Goal: Transaction & Acquisition: Book appointment/travel/reservation

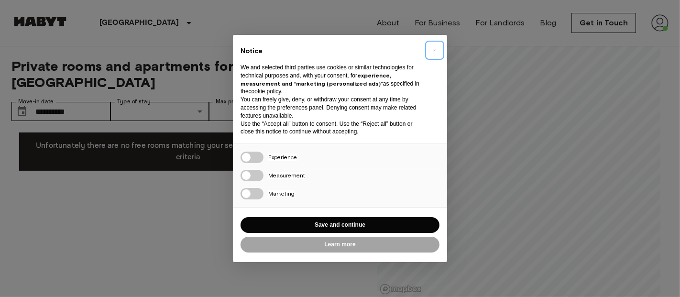
click at [434, 50] on span "×" at bounding box center [434, 49] width 3 height 11
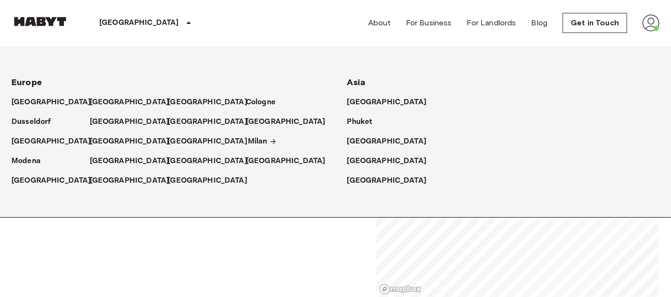
click at [259, 141] on p "Milan" at bounding box center [258, 141] width 20 height 11
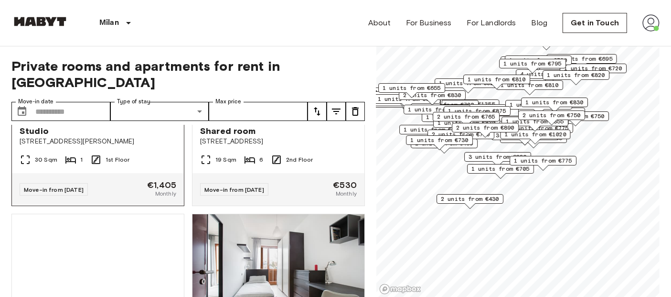
scroll to position [131, 0]
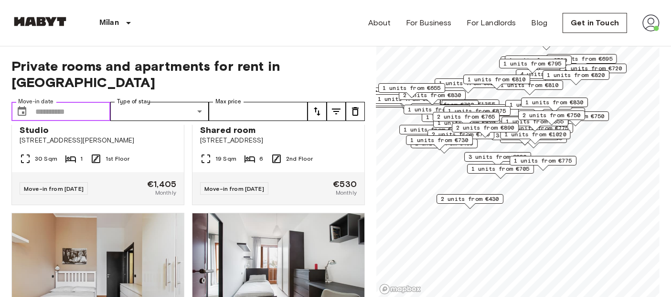
click at [55, 102] on input "Move-in date" at bounding box center [72, 111] width 75 height 19
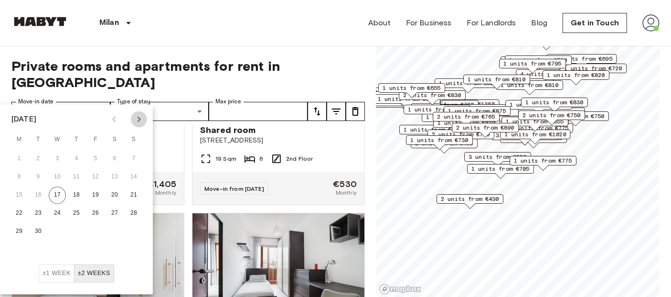
click at [136, 120] on icon "Next month" at bounding box center [138, 119] width 11 height 11
click at [116, 155] on button "1" at bounding box center [114, 159] width 17 height 17
type input "**********"
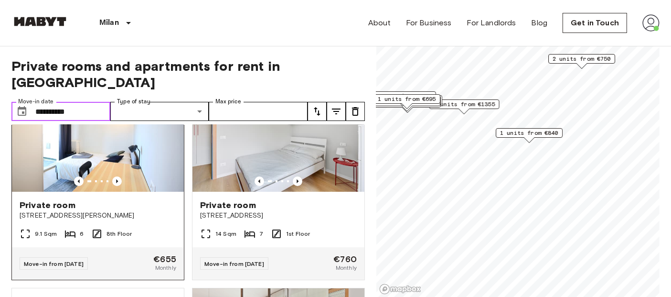
scroll to position [56, 0]
click at [103, 138] on img at bounding box center [98, 134] width 172 height 115
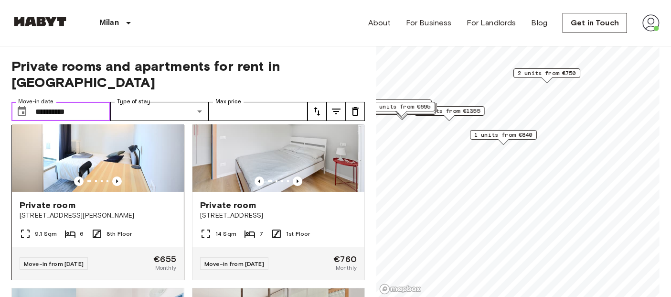
click at [113, 137] on img at bounding box center [98, 134] width 172 height 115
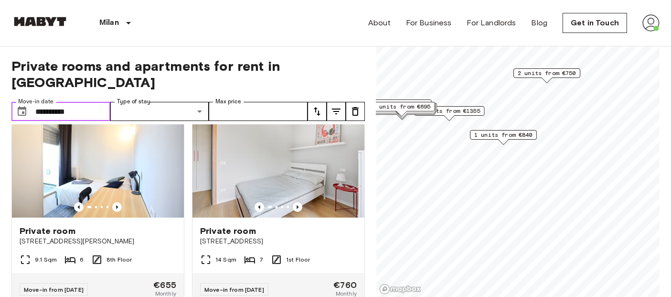
scroll to position [31, 0]
click at [301, 145] on img at bounding box center [279, 159] width 172 height 115
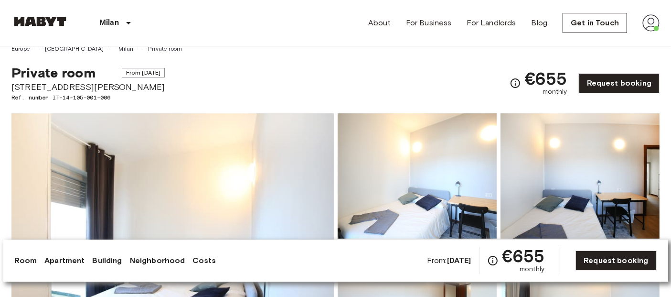
drag, startPoint x: 11, startPoint y: 87, endPoint x: 185, endPoint y: 87, distance: 174.9
copy span "Via Benjamin Constant, 2, 20153 Milano, IT"
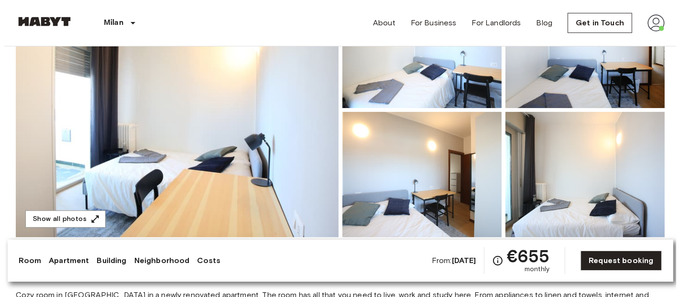
scroll to position [141, 0]
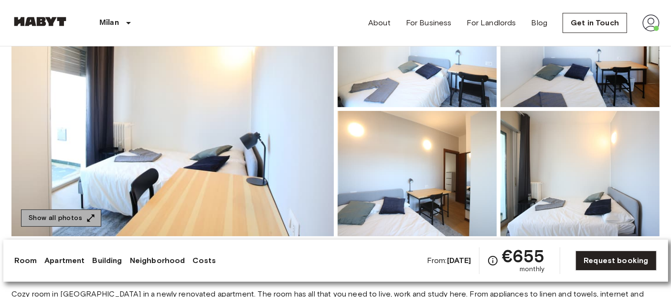
click at [82, 217] on button "Show all photos" at bounding box center [61, 218] width 80 height 18
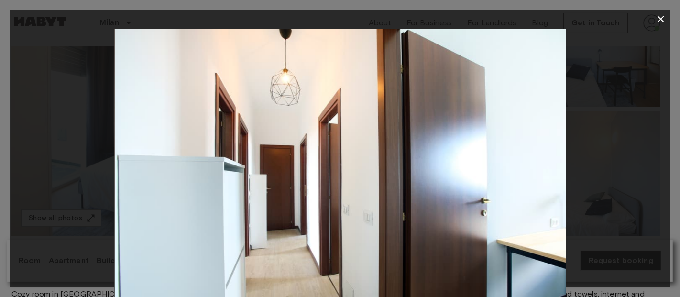
drag, startPoint x: 402, startPoint y: 79, endPoint x: 349, endPoint y: 149, distance: 88.0
click at [349, 149] on img at bounding box center [340, 179] width 452 height 301
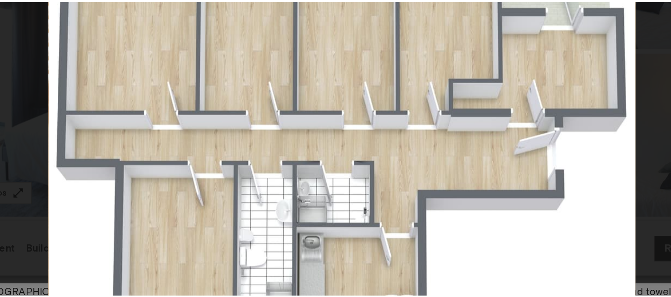
scroll to position [138, 0]
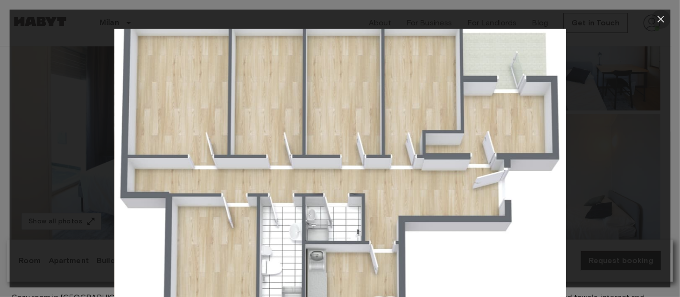
click at [663, 24] on icon "button" at bounding box center [660, 18] width 11 height 11
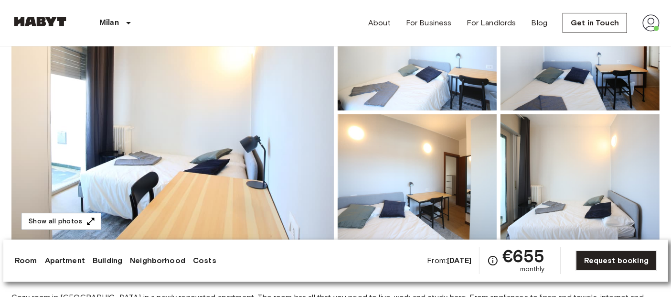
scroll to position [0, 0]
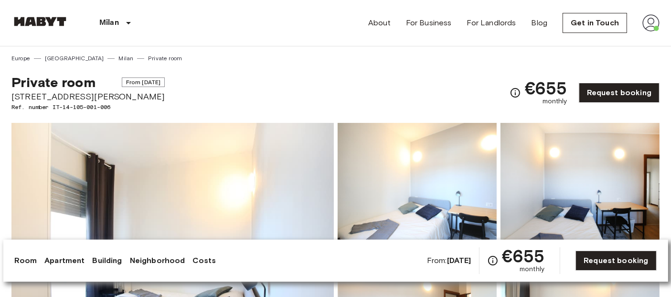
click at [239, 20] on div "Milan Europe Amsterdam Berlin Brussels Cologne Dusseldorf Frankfurt Graz Hambur…" at bounding box center [335, 23] width 648 height 46
click at [217, 27] on div "Milan Europe Amsterdam Berlin Brussels Cologne Dusseldorf Frankfurt Graz Hambur…" at bounding box center [335, 23] width 648 height 46
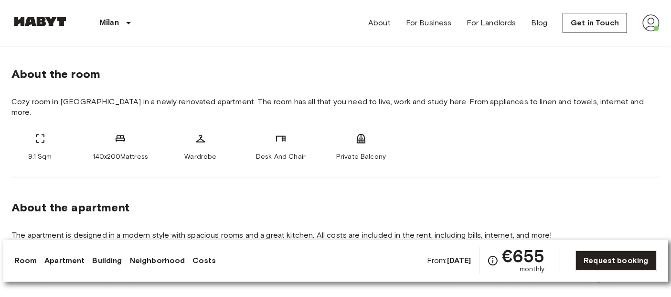
scroll to position [320, 0]
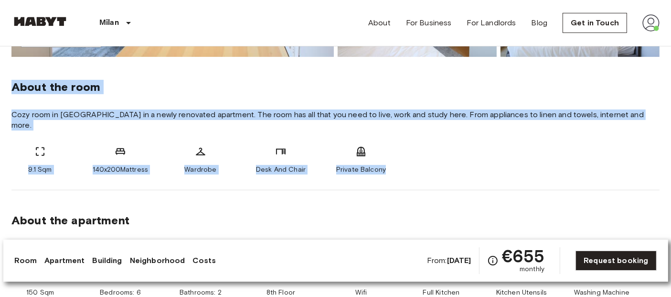
drag, startPoint x: 13, startPoint y: 86, endPoint x: 403, endPoint y: 148, distance: 395.4
click at [403, 148] on div "About the room Cozy room in San Siro in a newly renovated apartment. The room h…" at bounding box center [335, 123] width 648 height 133
copy div "About the room Cozy room in San Siro in a newly renovated apartment. The room h…"
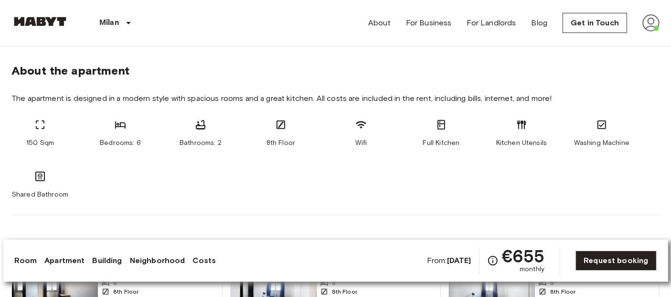
scroll to position [467, 0]
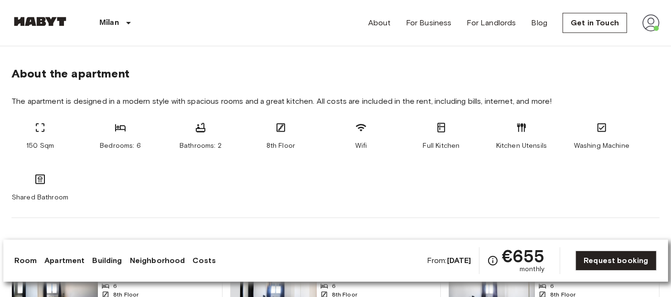
click at [204, 175] on div "150 Sqm Bedrooms: 6 Bathrooms: 2 8th Floor Wifi Full Kitchen Kitchen Utensils W…" at bounding box center [335, 162] width 648 height 80
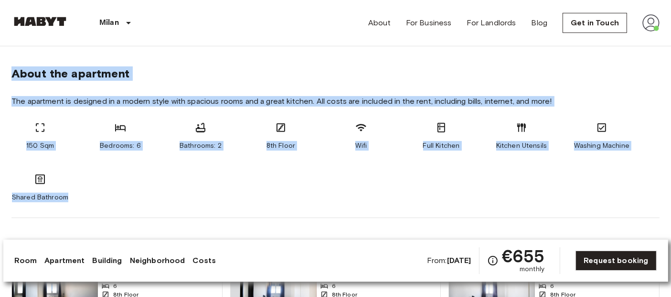
drag, startPoint x: 14, startPoint y: 64, endPoint x: 82, endPoint y: 187, distance: 140.9
click at [82, 187] on section "About the apartment The apartment is designed in a modern style with spacious r…" at bounding box center [335, 130] width 648 height 174
copy section "About the apartment The apartment is designed in a modern style with spacious r…"
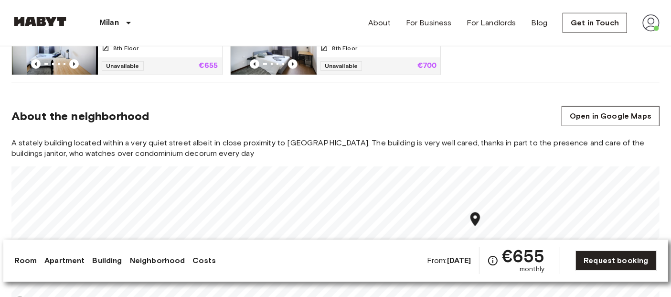
scroll to position [778, 0]
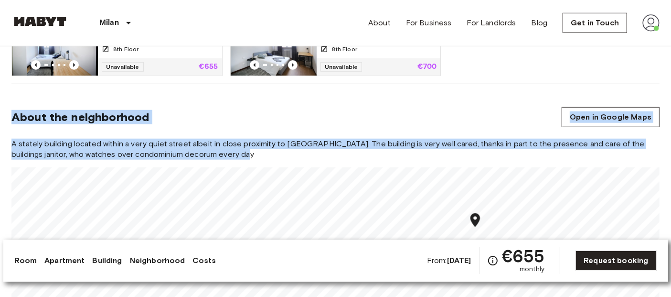
drag, startPoint x: 13, startPoint y: 104, endPoint x: 229, endPoint y: 141, distance: 219.2
click at [229, 141] on section "About the neighborhood Open in Google Maps A stately building located within a …" at bounding box center [335, 203] width 648 height 238
copy section "About the neighborhood Open in Google Maps A stately building located within a …"
click at [217, 112] on div "About the neighborhood Open in Google Maps" at bounding box center [335, 117] width 648 height 20
drag, startPoint x: 14, startPoint y: 102, endPoint x: 222, endPoint y: 147, distance: 213.1
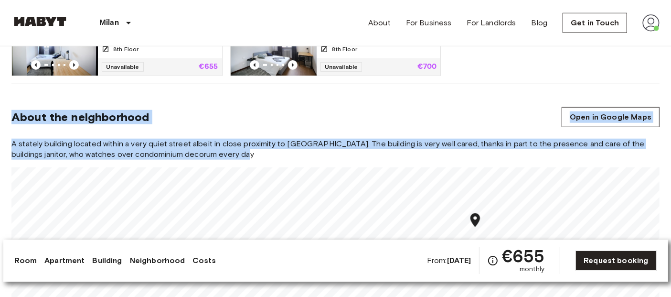
click at [222, 147] on section "About the neighborhood Open in Google Maps A stately building located within a …" at bounding box center [335, 203] width 648 height 238
copy section "About the neighborhood Open in Google Maps A stately building located within a …"
click at [444, 108] on div "About the neighborhood Open in Google Maps" at bounding box center [335, 117] width 648 height 20
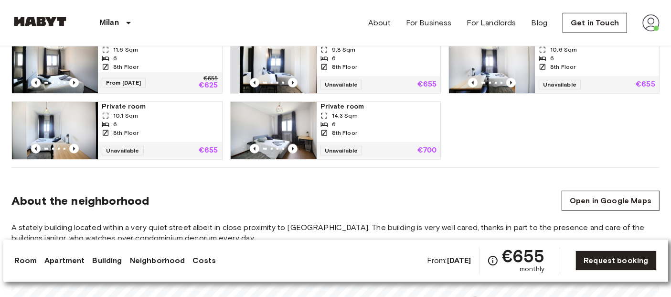
scroll to position [692, 0]
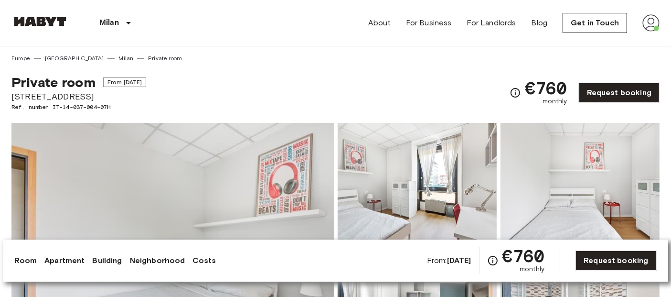
drag, startPoint x: 11, startPoint y: 97, endPoint x: 104, endPoint y: 93, distance: 92.3
click at [104, 93] on span "[STREET_ADDRESS]" at bounding box center [78, 96] width 135 height 12
copy span "[STREET_ADDRESS]"
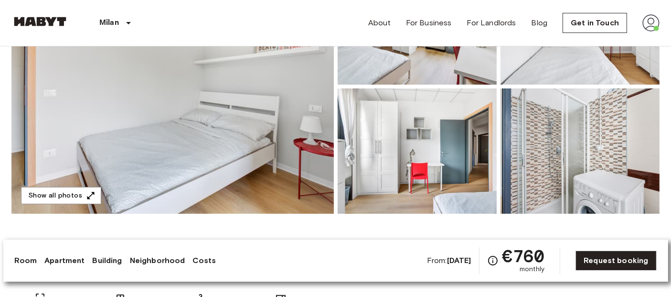
scroll to position [159, 0]
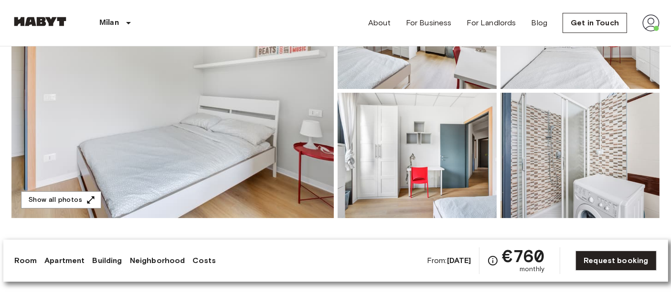
click at [240, 151] on img at bounding box center [172, 91] width 323 height 254
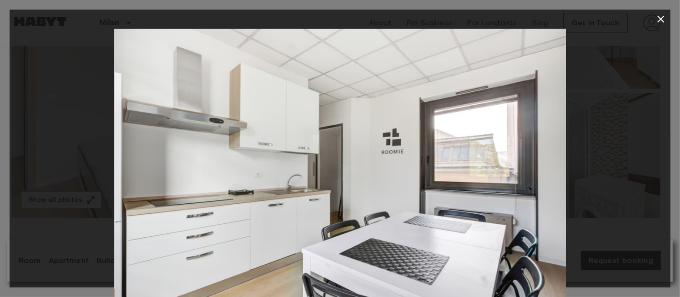
drag, startPoint x: 344, startPoint y: 128, endPoint x: 301, endPoint y: 131, distance: 43.7
click at [301, 131] on img at bounding box center [341, 179] width 452 height 301
click at [662, 25] on button "button" at bounding box center [660, 19] width 19 height 19
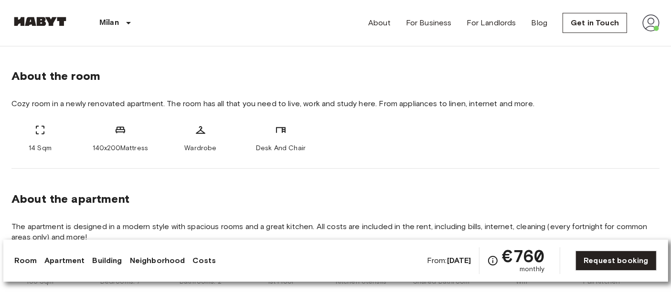
scroll to position [330, 0]
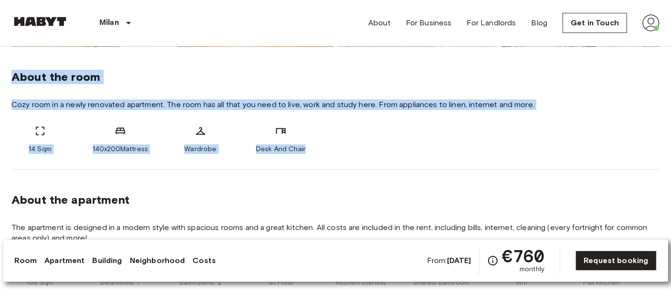
drag, startPoint x: 12, startPoint y: 79, endPoint x: 306, endPoint y: 155, distance: 303.6
click at [306, 155] on div "About the room Cozy room in a newly renovated apartment. The room has all that …" at bounding box center [335, 108] width 648 height 123
copy div "About the room Cozy room in a newly renovated apartment. The room has all that …"
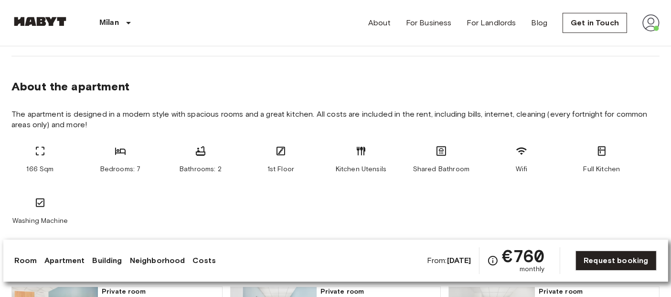
scroll to position [443, 0]
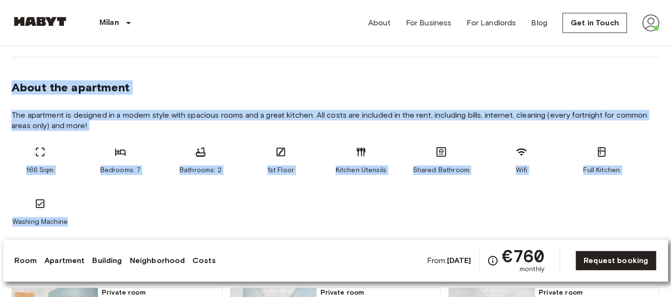
drag, startPoint x: 12, startPoint y: 88, endPoint x: 90, endPoint y: 216, distance: 150.6
click at [90, 216] on section "About the apartment The apartment is designed in a modern style with spacious r…" at bounding box center [335, 149] width 648 height 185
copy section "About the apartment The apartment is designed in a modern style with spacious r…"
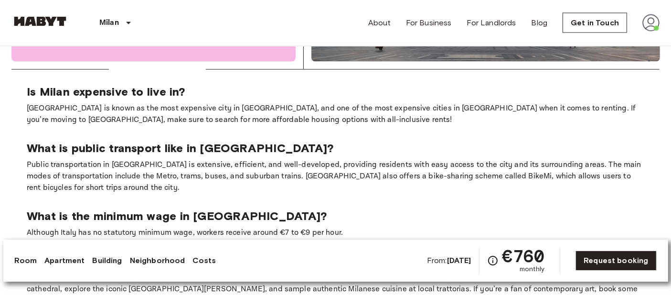
scroll to position [1458, 0]
